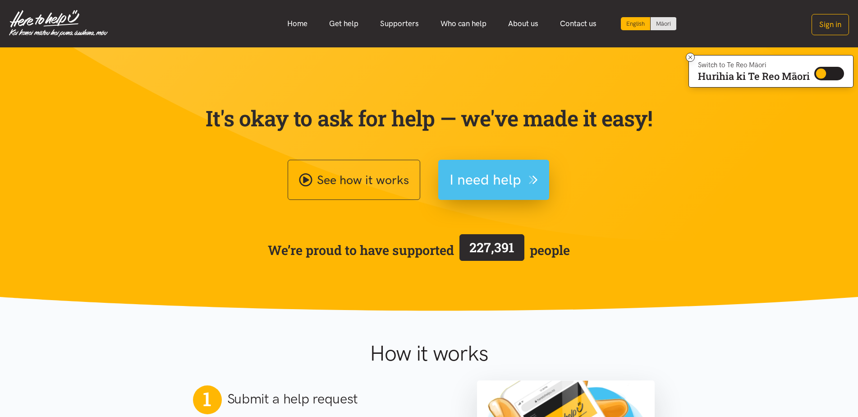
click at [480, 175] on span "I need help" at bounding box center [486, 179] width 72 height 23
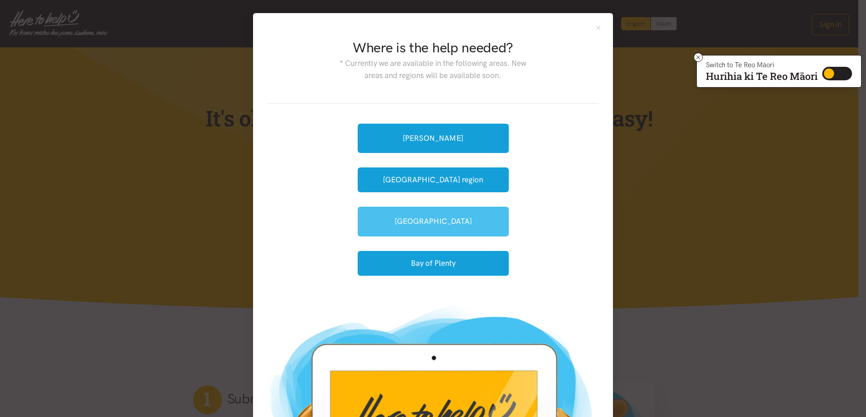
click at [417, 218] on link "[GEOGRAPHIC_DATA]" at bounding box center [433, 221] width 151 height 29
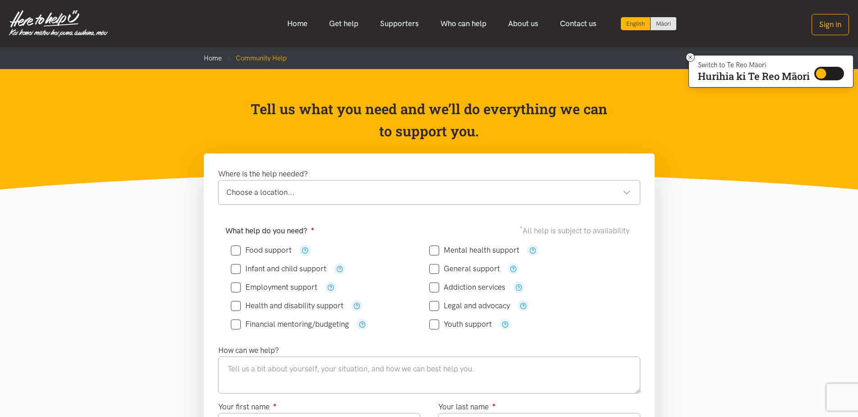
click at [626, 191] on div "Choose a location..." at bounding box center [428, 192] width 405 height 12
click at [239, 325] on input "Financial mentoring/budgeting" at bounding box center [290, 324] width 118 height 8
checkbox input "true"
click at [332, 339] on div "What help do you need? ● * All help is subject to availability Food support" at bounding box center [429, 281] width 440 height 124
click at [231, 332] on div "Financial mentoring/budgeting" at bounding box center [330, 324] width 198 height 18
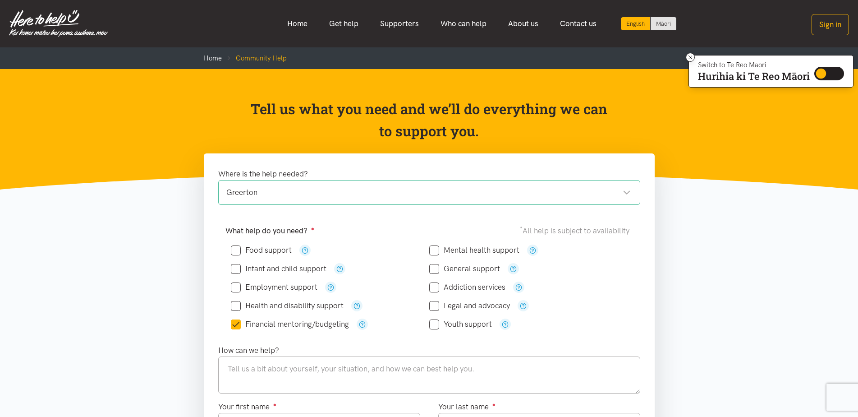
click at [284, 306] on input "Health and disability support" at bounding box center [287, 306] width 113 height 8
click at [284, 305] on input "Health and disability support" at bounding box center [287, 306] width 113 height 8
checkbox input "true"
click at [279, 322] on input "Financial mentoring/budgeting" at bounding box center [290, 324] width 118 height 8
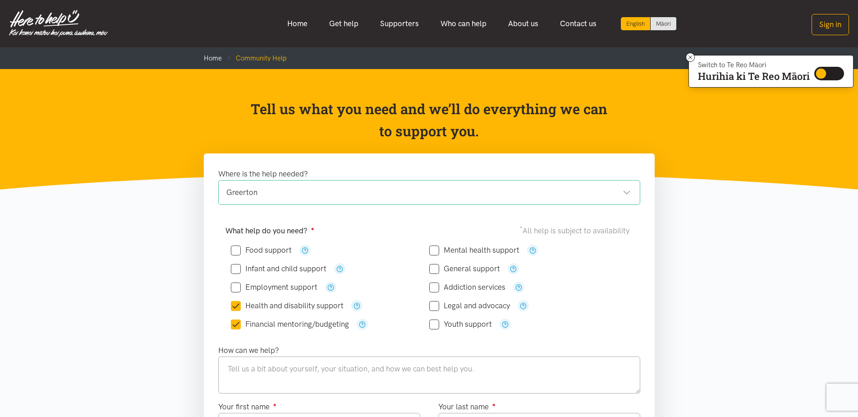
checkbox input "false"
click at [472, 250] on input "Mental health support" at bounding box center [474, 250] width 90 height 8
checkbox input "true"
click at [472, 304] on input "Legal and advocacy" at bounding box center [469, 306] width 81 height 8
checkbox input "true"
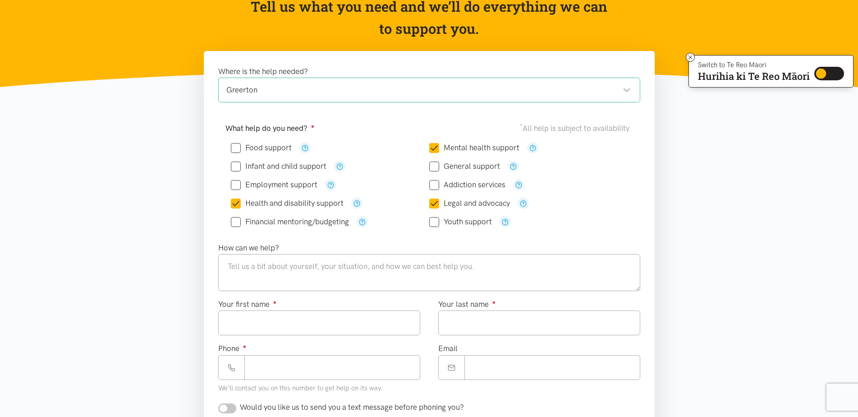
scroll to position [132, 0]
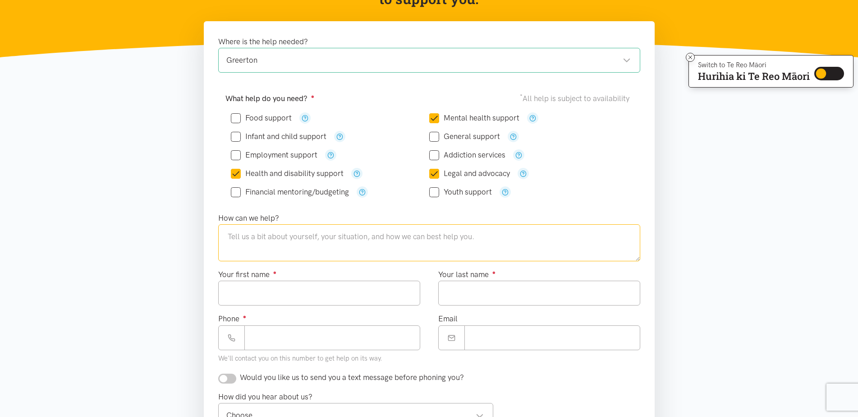
click at [225, 251] on textarea at bounding box center [429, 242] width 422 height 37
click at [479, 237] on textarea at bounding box center [429, 242] width 422 height 37
click at [473, 238] on textarea at bounding box center [429, 242] width 422 height 37
type textarea "NAME; [PERSON_NAME] AND [PERSON_NAME]"
drag, startPoint x: 345, startPoint y: 235, endPoint x: 222, endPoint y: 244, distance: 123.0
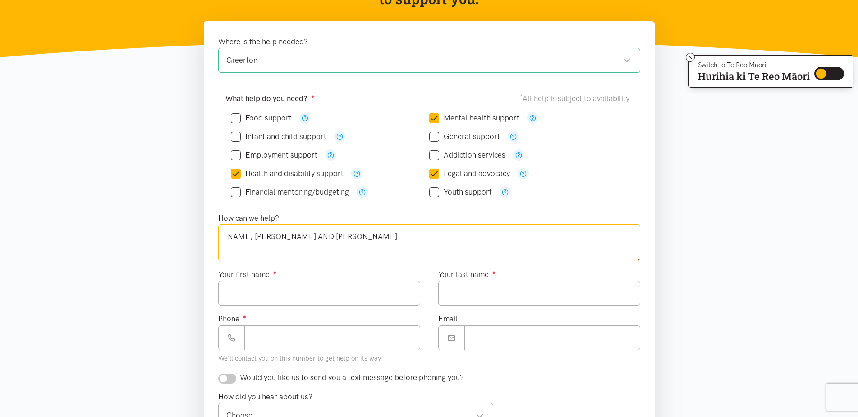
click at [222, 244] on textarea "NAME; [PERSON_NAME] AND [PERSON_NAME]" at bounding box center [429, 242] width 422 height 37
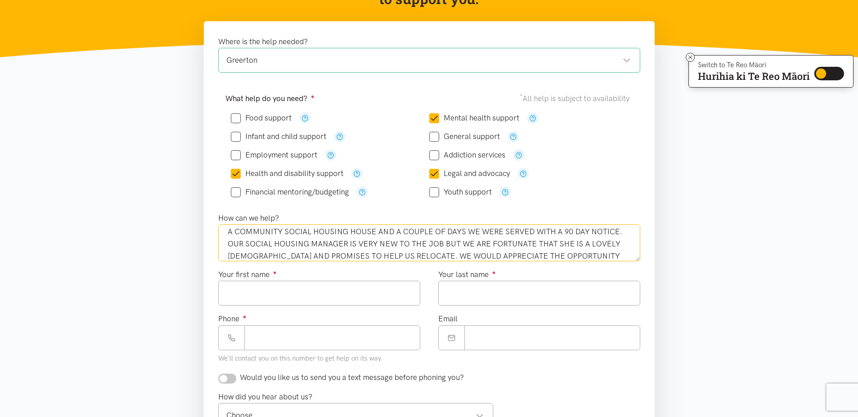
scroll to position [41, 0]
click at [273, 254] on textarea "MY WIFE AND I HAVE TO-DAY QUIETLY CELEBRATED OUR SIXTY SECOND WEDDING ANNIVERSA…" at bounding box center [429, 242] width 422 height 37
click at [356, 256] on textarea "MY WIFE AND I HAVE TO-DAY QUIETLY CELEBRATED OUR SIXTY SECOND WEDDING ANNIVERSA…" at bounding box center [429, 242] width 422 height 37
click at [474, 235] on textarea "MY WIFE AND I HAVE TO-DAY QUIETLY CELEBRATED OUR SIXTY SECOND WEDDING ANNIVERSA…" at bounding box center [429, 242] width 422 height 37
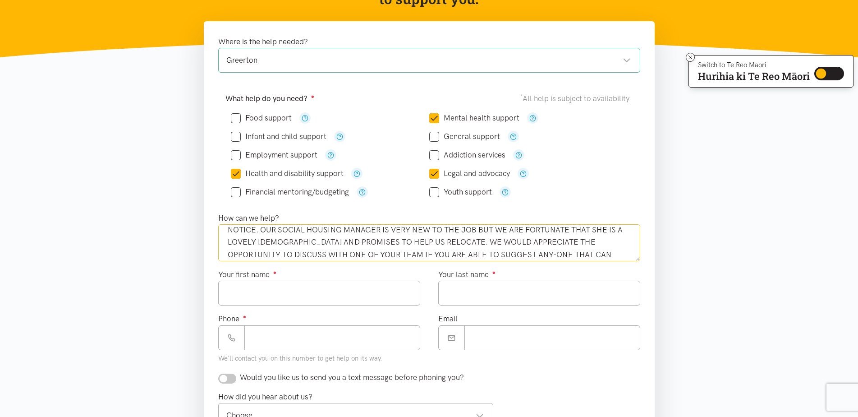
scroll to position [61, 0]
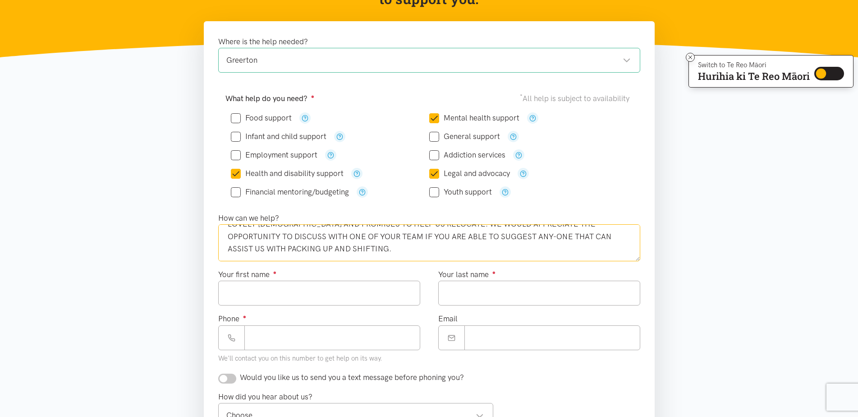
click at [331, 248] on textarea "MY WIFE AND I HAVE TO-DAY QUIETLY CELEBRATED OUR SIXTY SECOND WEDDING ANNIVERSA…" at bounding box center [429, 242] width 422 height 37
click at [240, 256] on textarea "MY WIFE AND I HAVE TO-DAY QUIETLY CELEBRATED OUR SIXTY SECOND WEDDING ANNIVERSA…" at bounding box center [429, 242] width 422 height 37
click at [350, 255] on textarea "MY WIFE AND I HAVE TO-DAY QUIETLY CELEBRATED OUR SIXTY SECOND WEDDING ANNIVERSA…" at bounding box center [429, 242] width 422 height 37
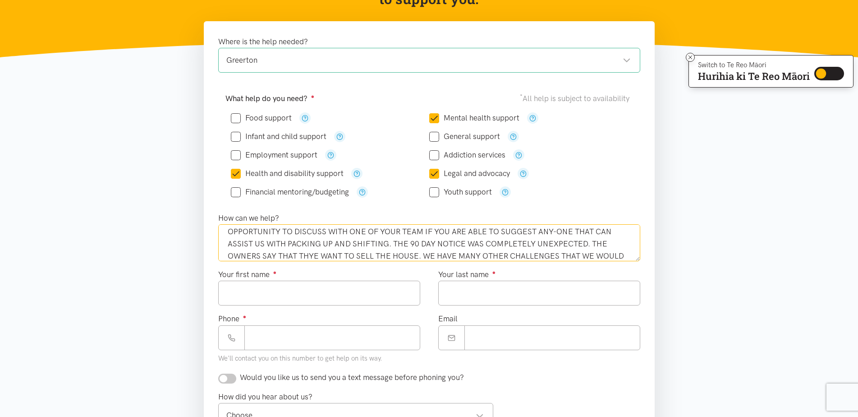
scroll to position [78, 0]
drag, startPoint x: 247, startPoint y: 242, endPoint x: 240, endPoint y: 242, distance: 7.2
click at [240, 242] on textarea "MY WIFE AND I HAVE TO-DAY QUIETLY CELEBRATED OUR SIXTY SECOND WEDDING ANNIVERSA…" at bounding box center [429, 242] width 422 height 37
click at [281, 256] on textarea "MY WIFE AND I HAVE TO-DAY QUIETLY CELEBRATED OUR SIXTY SECOND WEDDING ANNIVERSA…" at bounding box center [429, 242] width 422 height 37
click at [456, 255] on textarea "MY WIFE AND I HAVE TO-DAY QUIETLY CELEBRATED OUR SIXTY SECOND WEDDING ANNIVERSA…" at bounding box center [429, 242] width 422 height 37
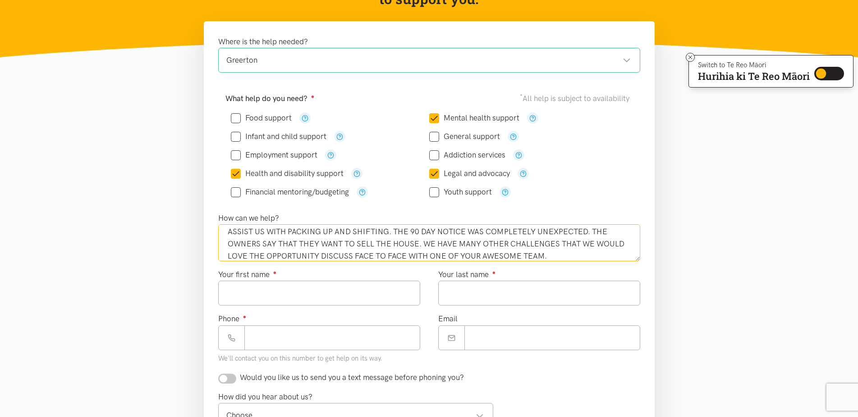
type textarea "MY WIFE AND I HAVE TO-DAY QUIETLY CELEBRATED OUR SIXTY SECOND WEDDING ANNIVERSA…"
click at [228, 294] on input "Your first name ●" at bounding box center [319, 293] width 202 height 25
type input "*****"
click at [458, 291] on input "Your last name ●" at bounding box center [539, 293] width 202 height 25
type input "******"
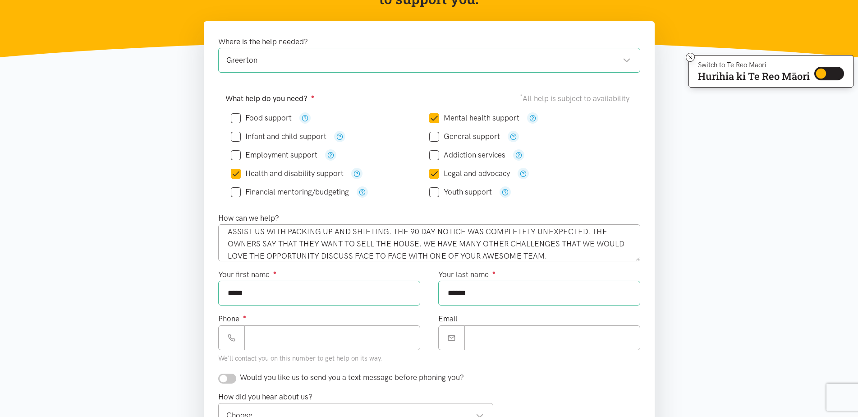
click at [249, 291] on input "*****" at bounding box center [319, 293] width 202 height 25
type input "**********"
click at [252, 338] on input "Phone ●" at bounding box center [332, 337] width 176 height 25
type input "**********"
click at [470, 339] on input "Email" at bounding box center [553, 337] width 176 height 25
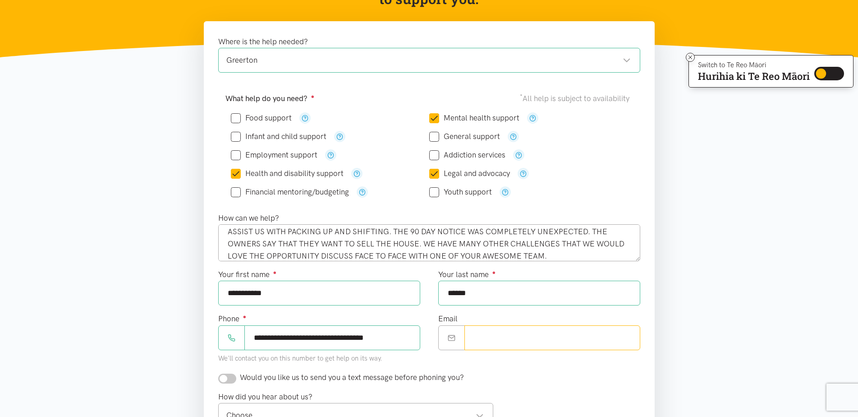
type input "**********"
click at [225, 377] on input "checkbox" at bounding box center [227, 378] width 18 height 10
checkbox input "true"
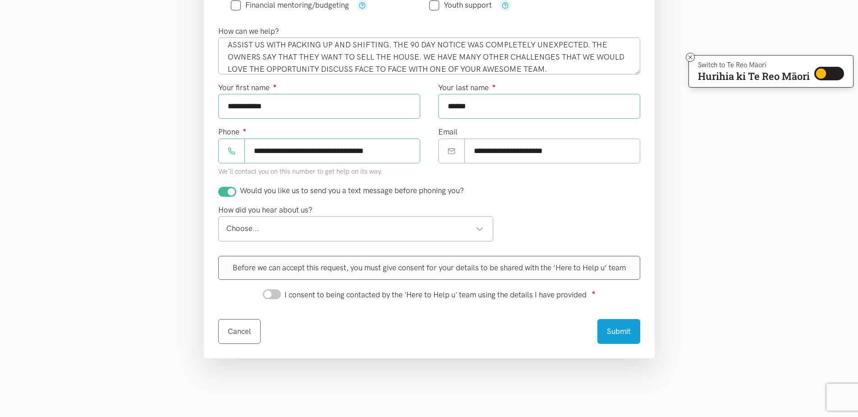
scroll to position [367, 0]
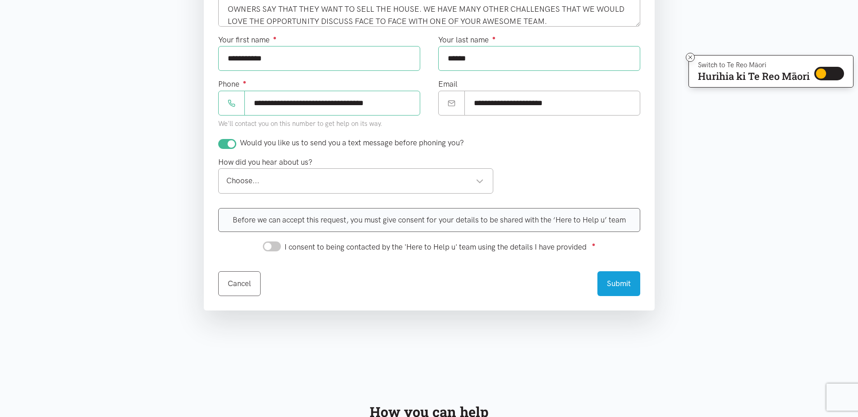
click at [262, 181] on div "Choose..." at bounding box center [355, 181] width 258 height 12
click at [266, 244] on input "I consent to being contacted by the 'Here to Help u' team using the details I h…" at bounding box center [272, 246] width 18 height 10
checkbox input "true"
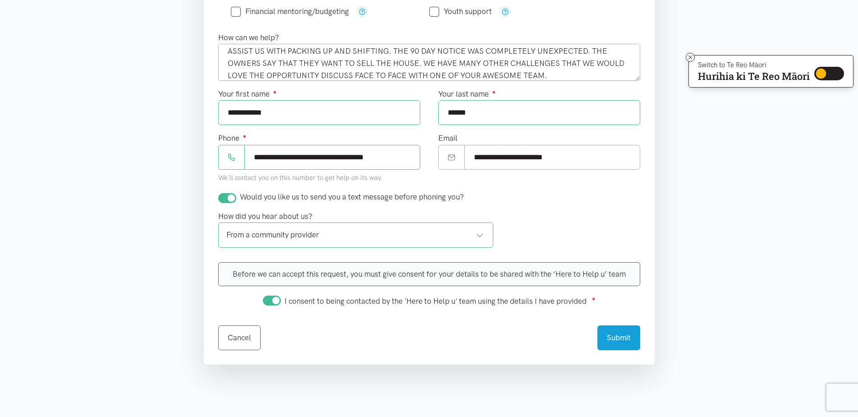
scroll to position [343, 0]
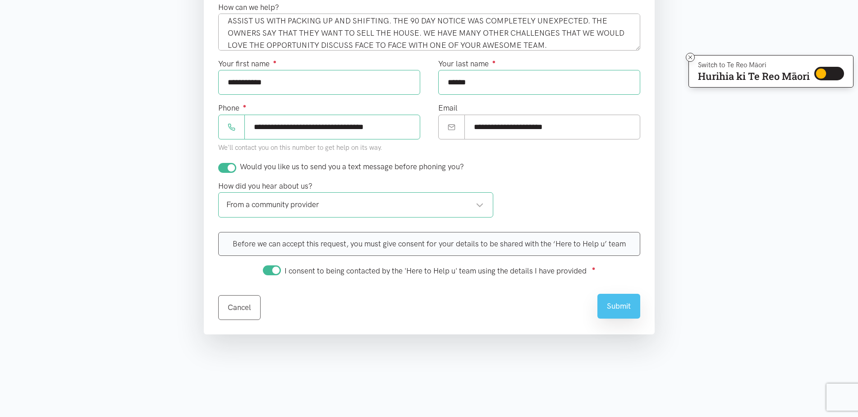
click at [618, 304] on button "Submit" at bounding box center [619, 306] width 43 height 25
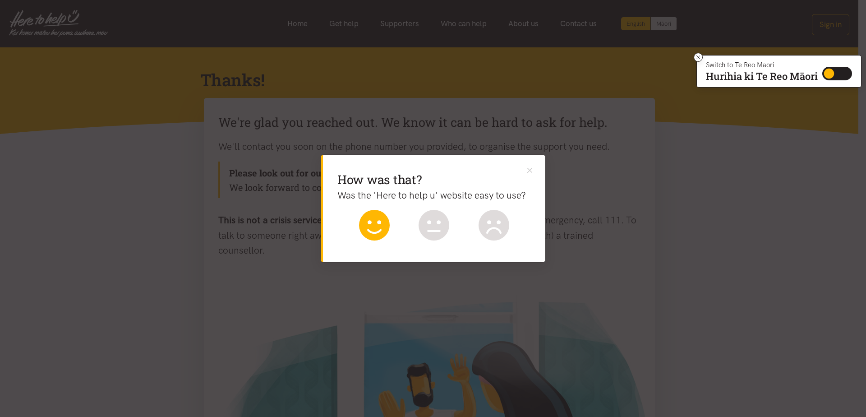
click at [375, 219] on icon at bounding box center [374, 225] width 31 height 31
